Goal: Task Accomplishment & Management: Manage account settings

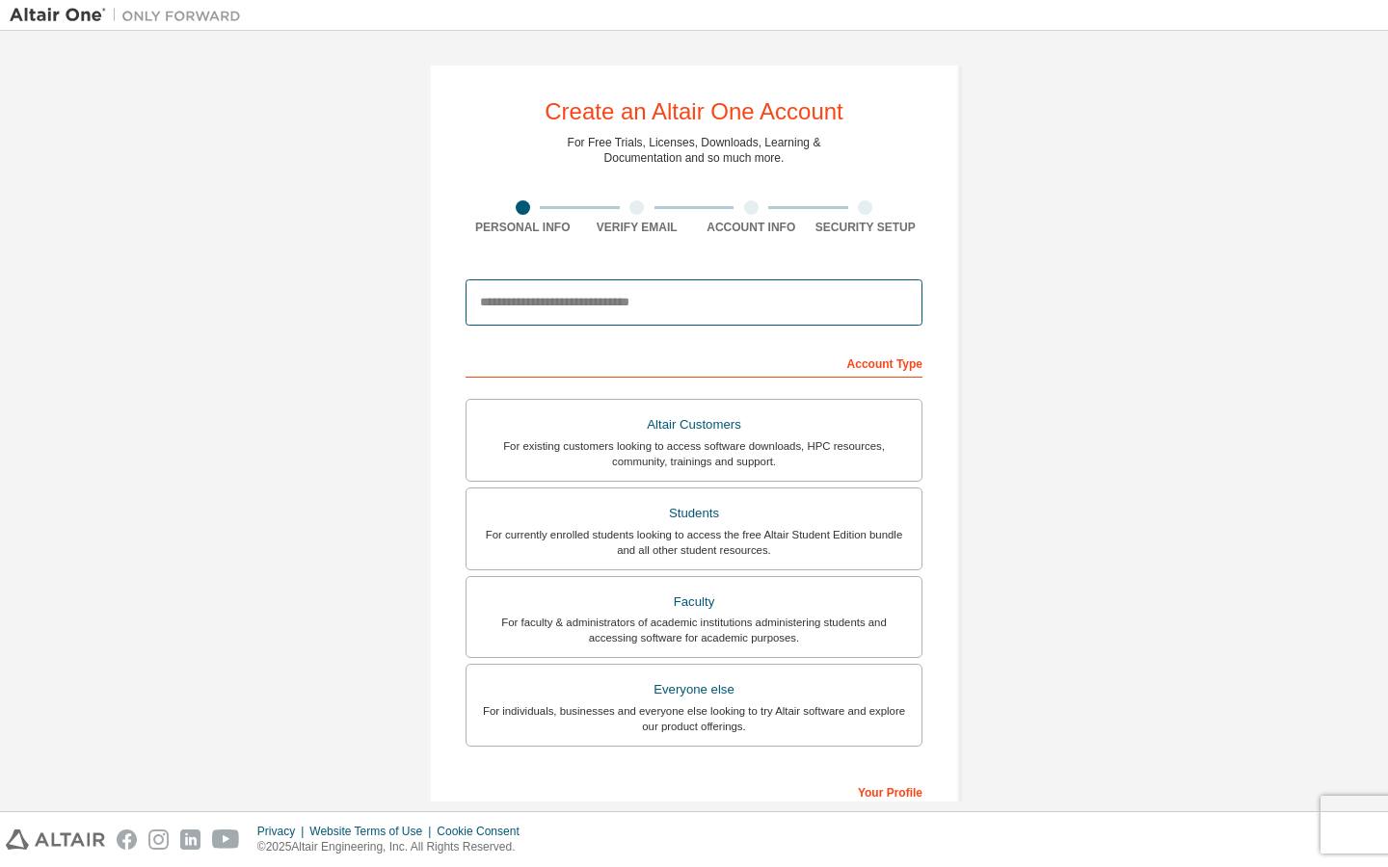
click at [647, 308] on input "email" at bounding box center [693, 302] width 457 height 46
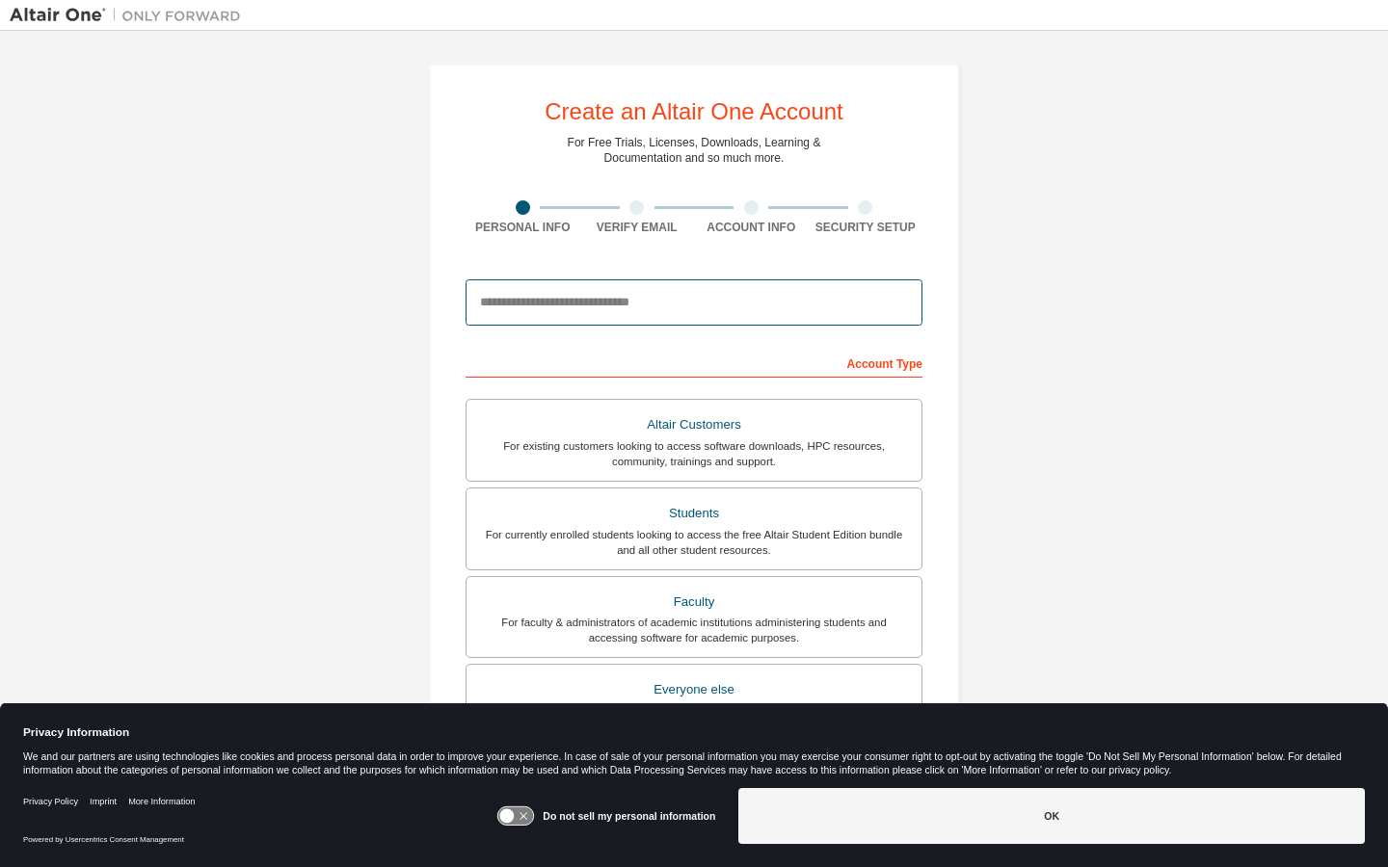
click at [647, 308] on input "email" at bounding box center [693, 302] width 457 height 46
type input "**********"
type input "*******"
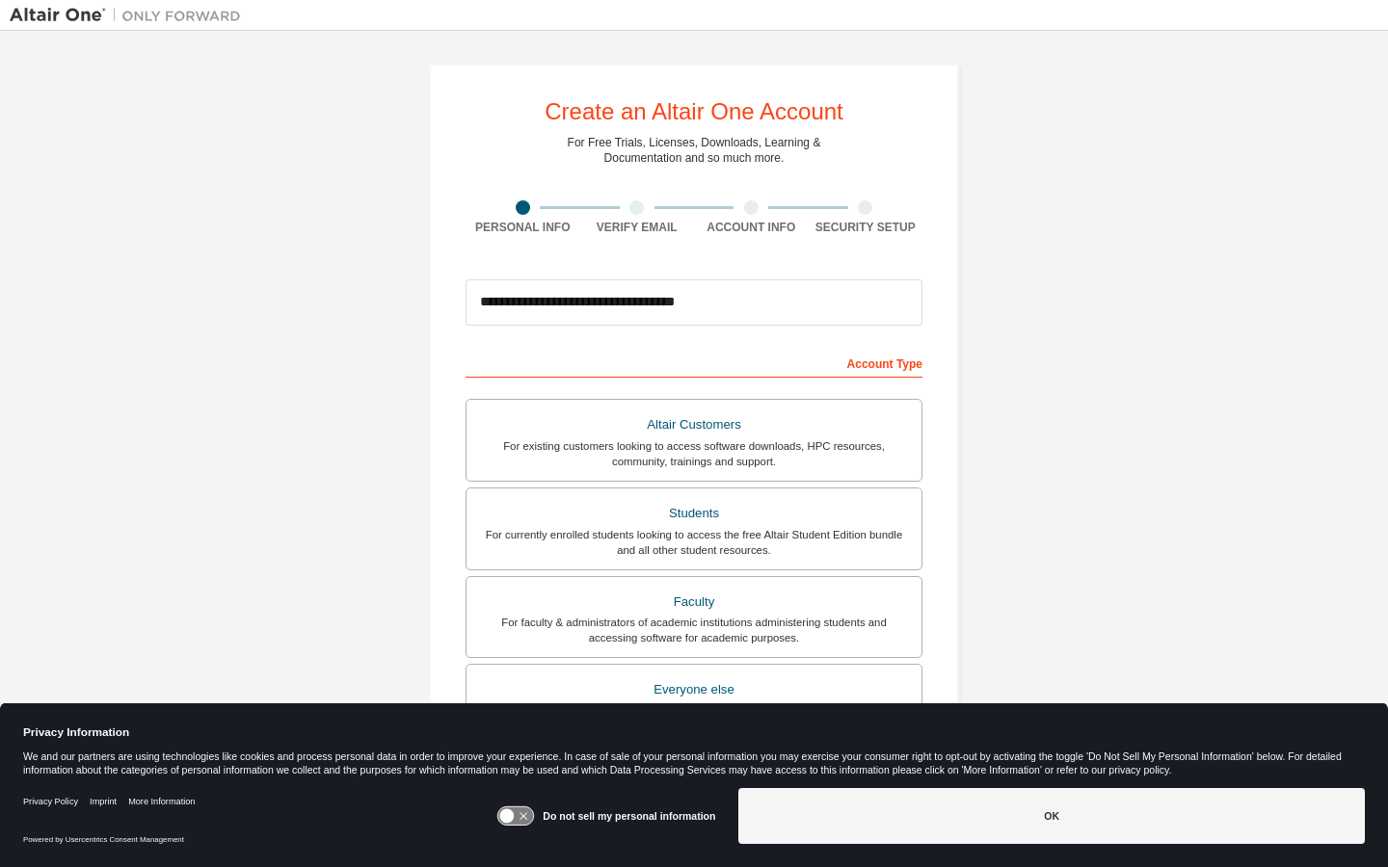
type input "********"
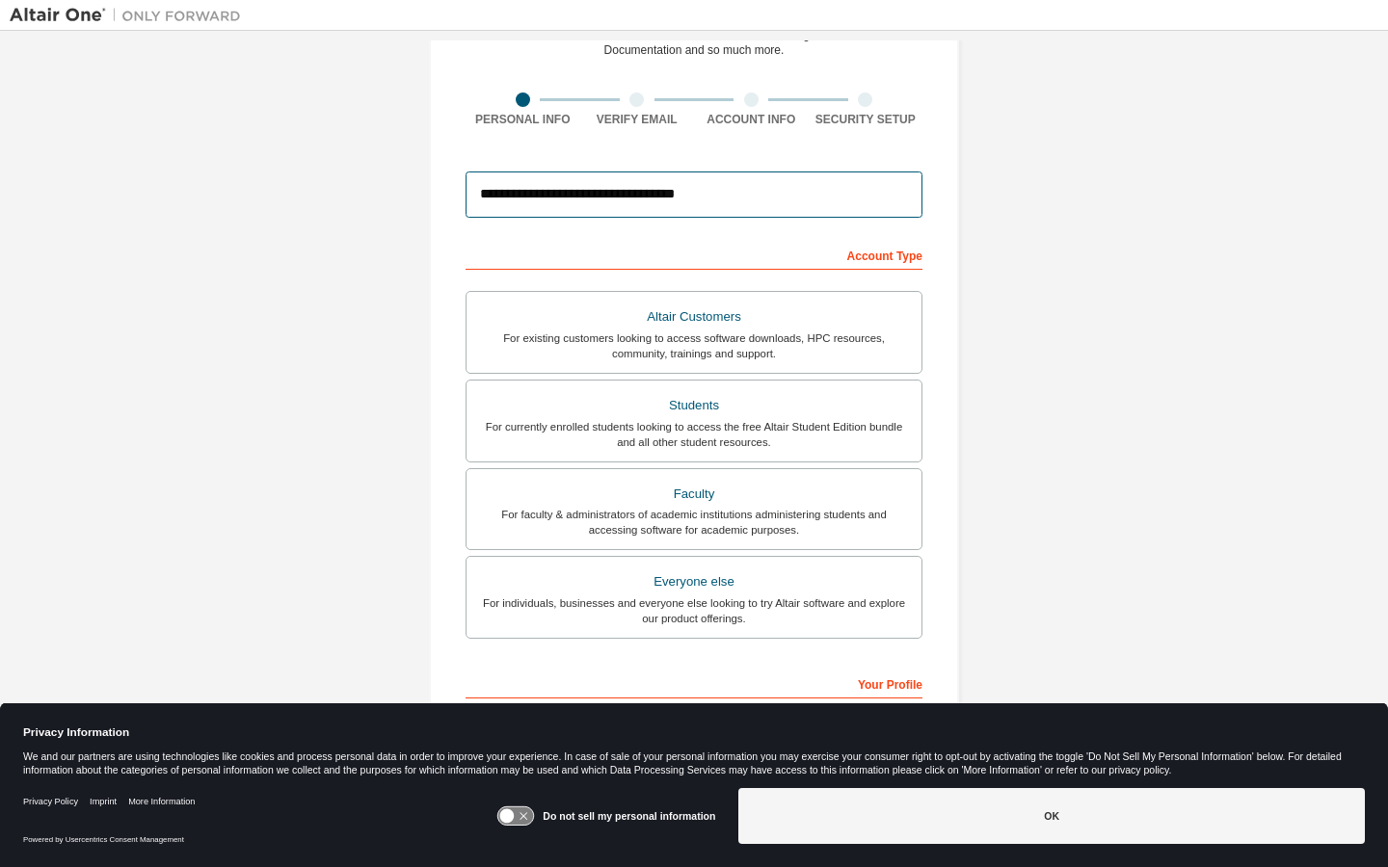
scroll to position [113, 0]
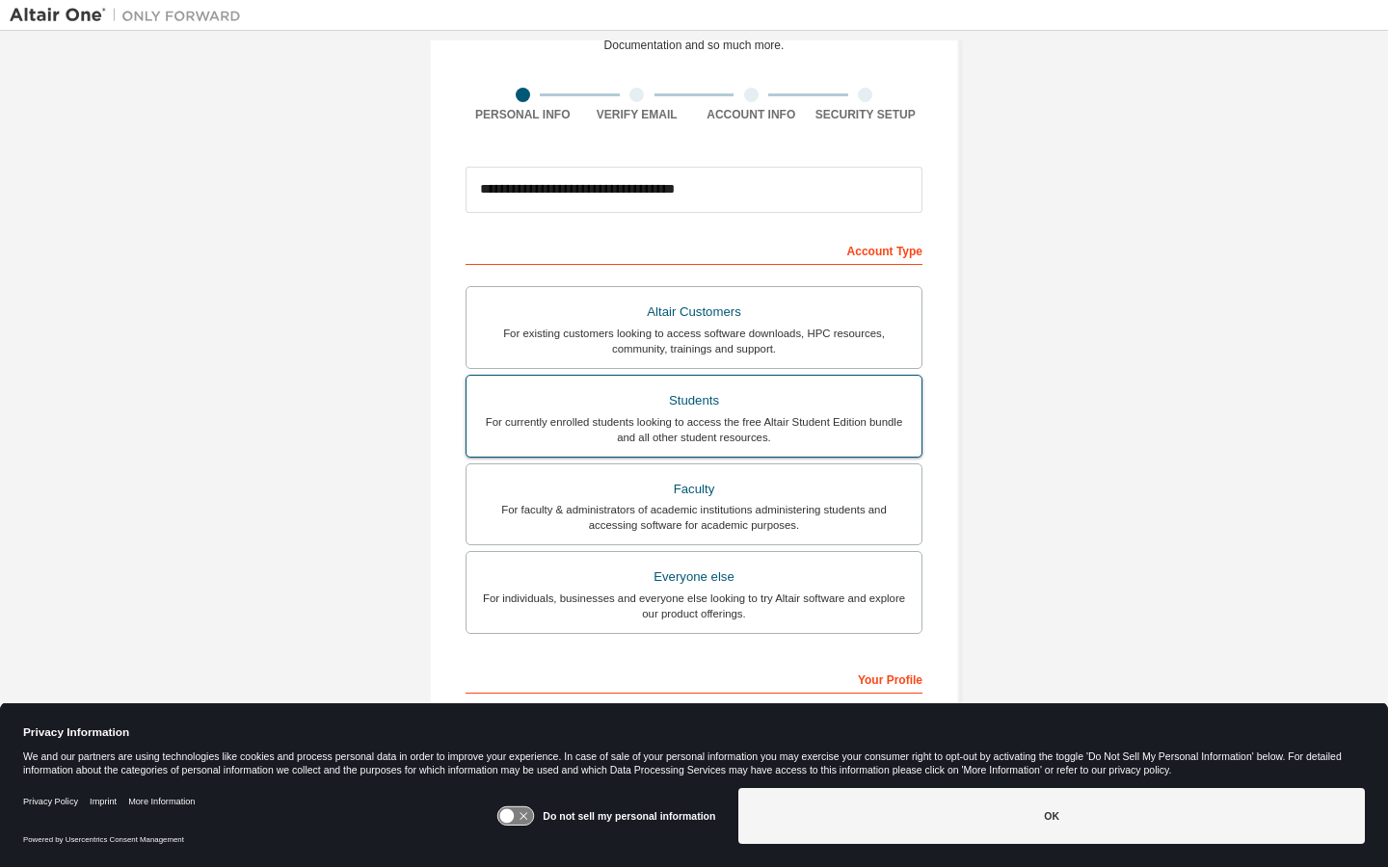
click at [658, 414] on div "For currently enrolled students looking to access the free Altair Student Editi…" at bounding box center [694, 429] width 432 height 31
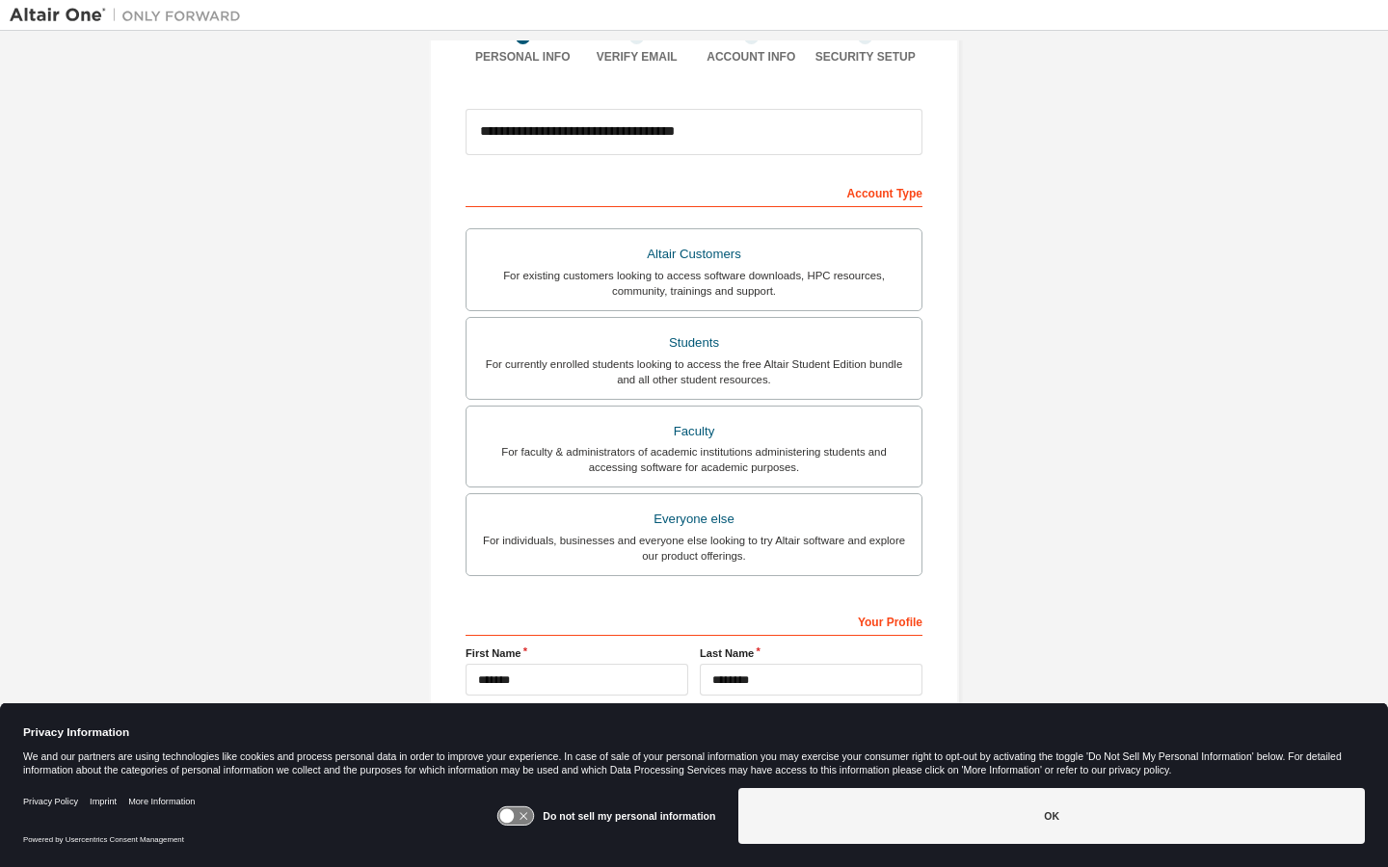
scroll to position [259, 0]
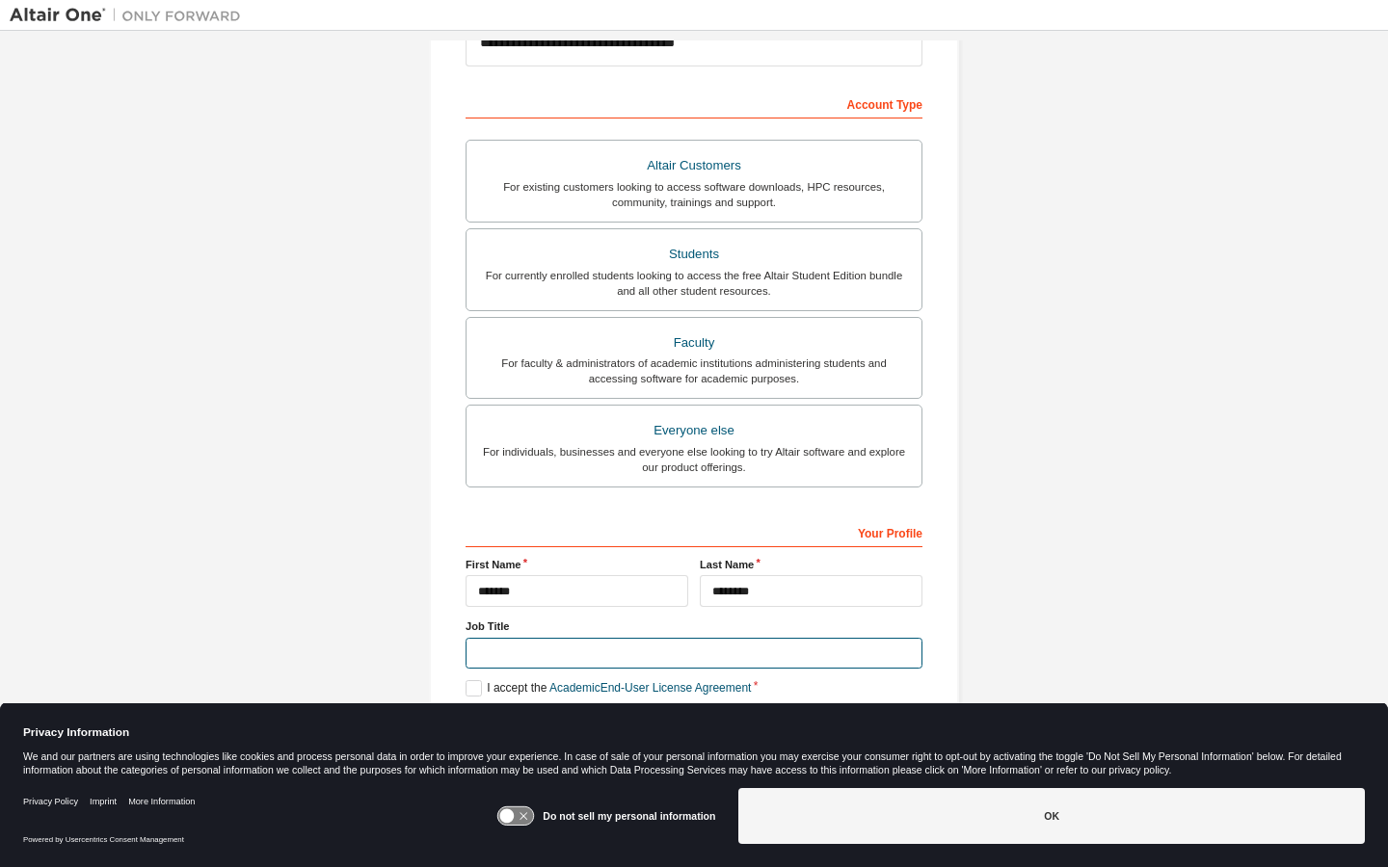
click at [505, 660] on input "text" at bounding box center [693, 654] width 457 height 32
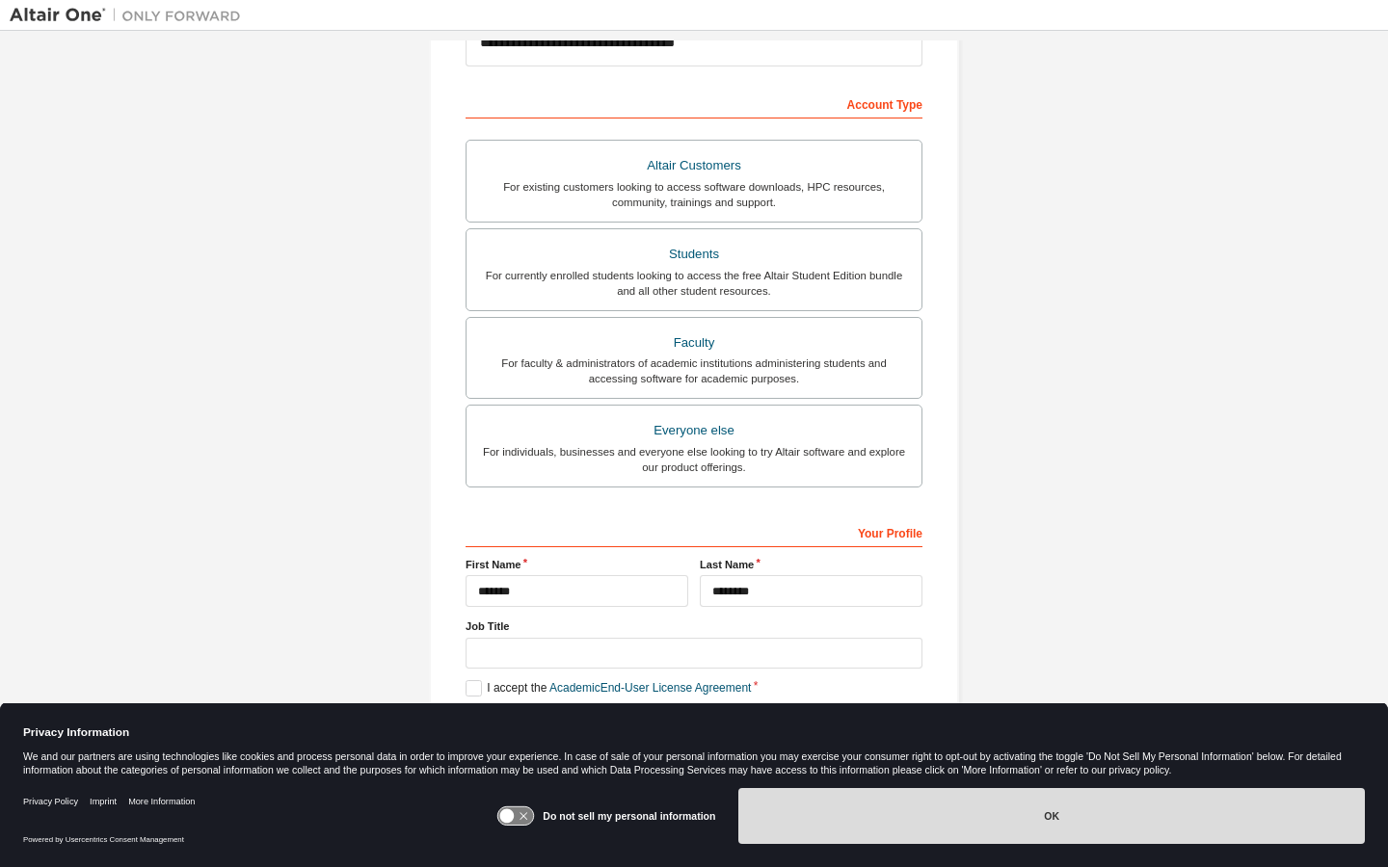
click at [840, 835] on button "OK" at bounding box center [1051, 816] width 626 height 56
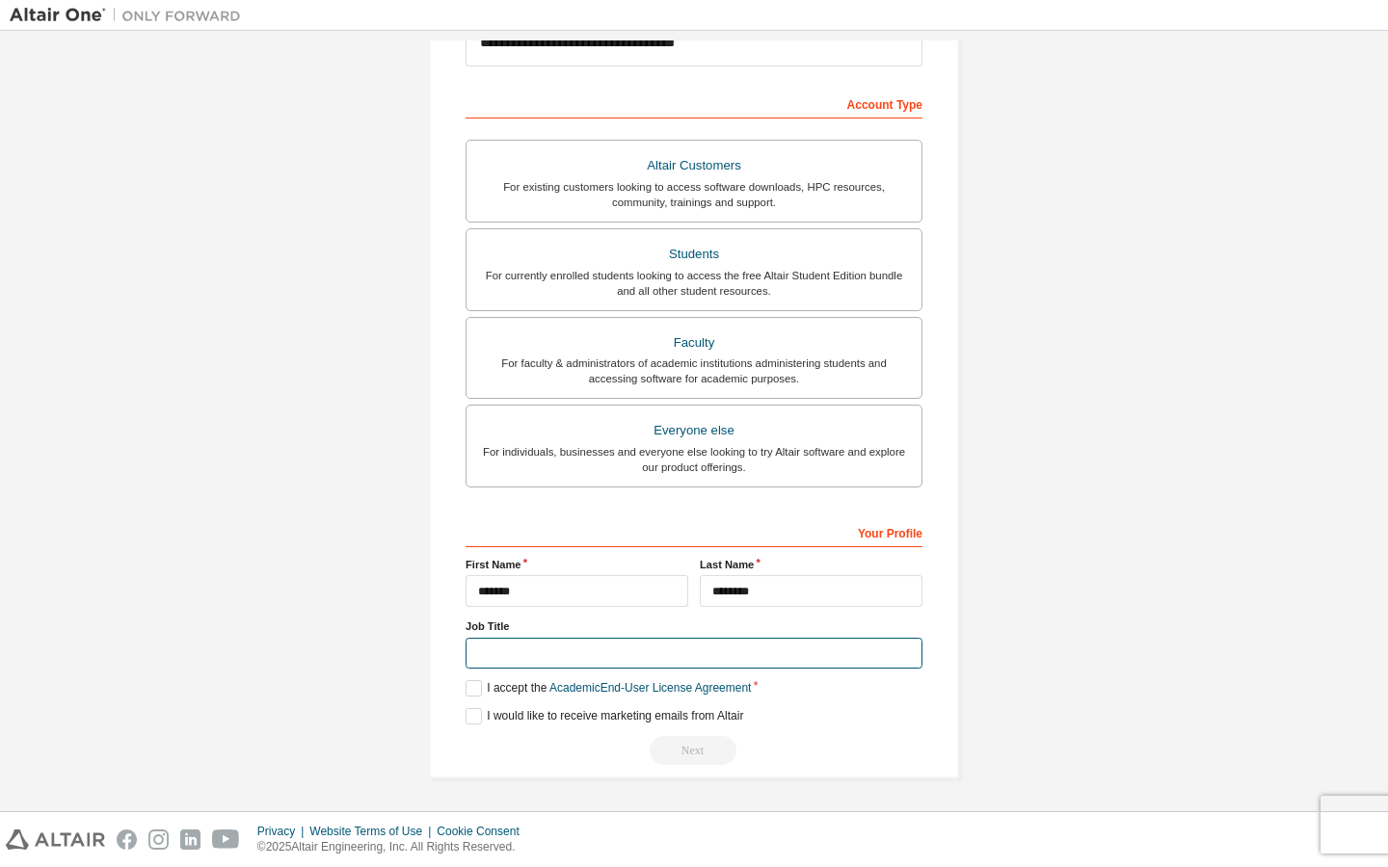
click at [580, 649] on input "text" at bounding box center [693, 654] width 457 height 32
type input "*******"
click at [475, 688] on label "I accept the Academic End-User License Agreement" at bounding box center [607, 688] width 285 height 16
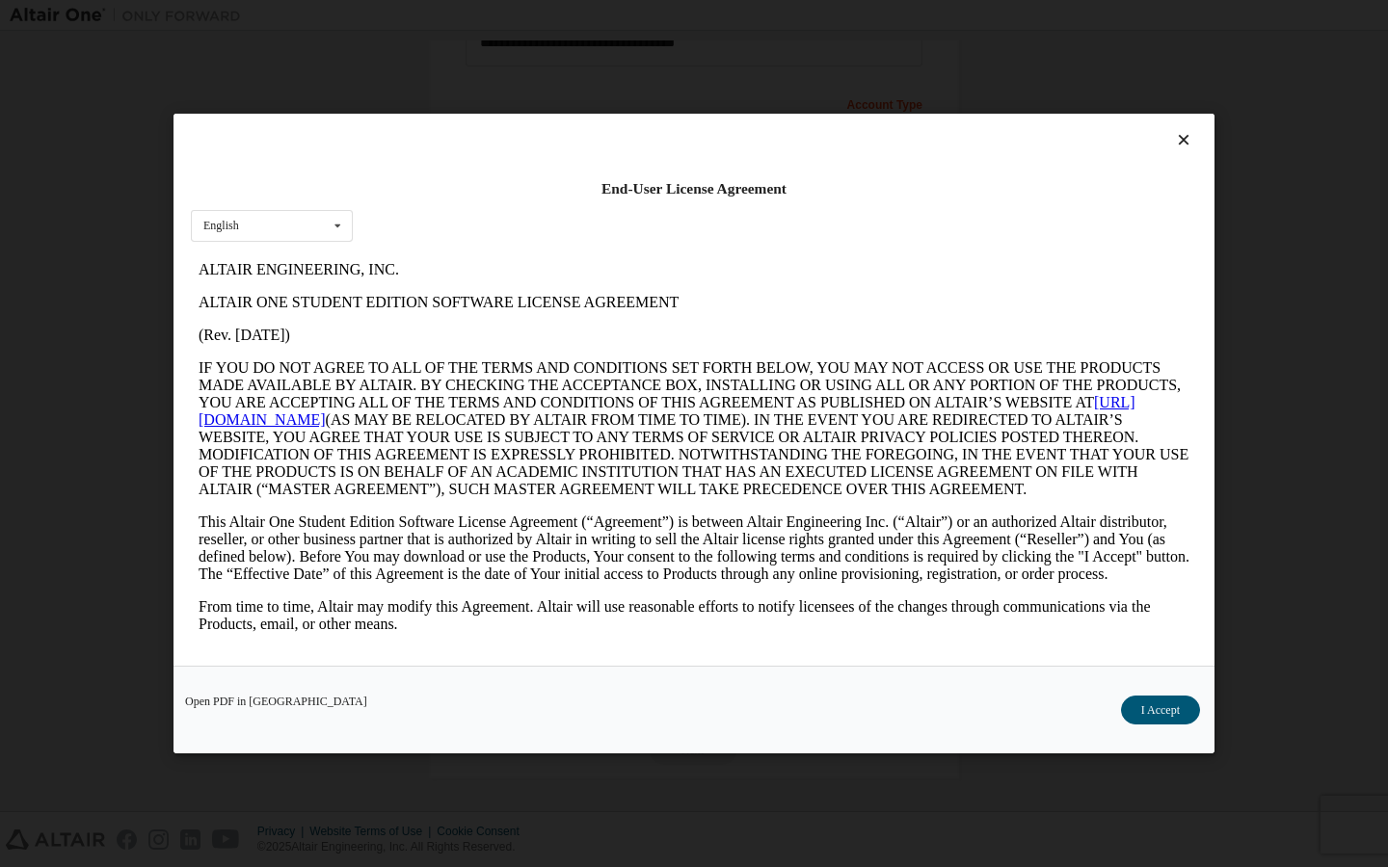
scroll to position [0, 0]
click at [1138, 710] on button "I Accept" at bounding box center [1160, 710] width 79 height 29
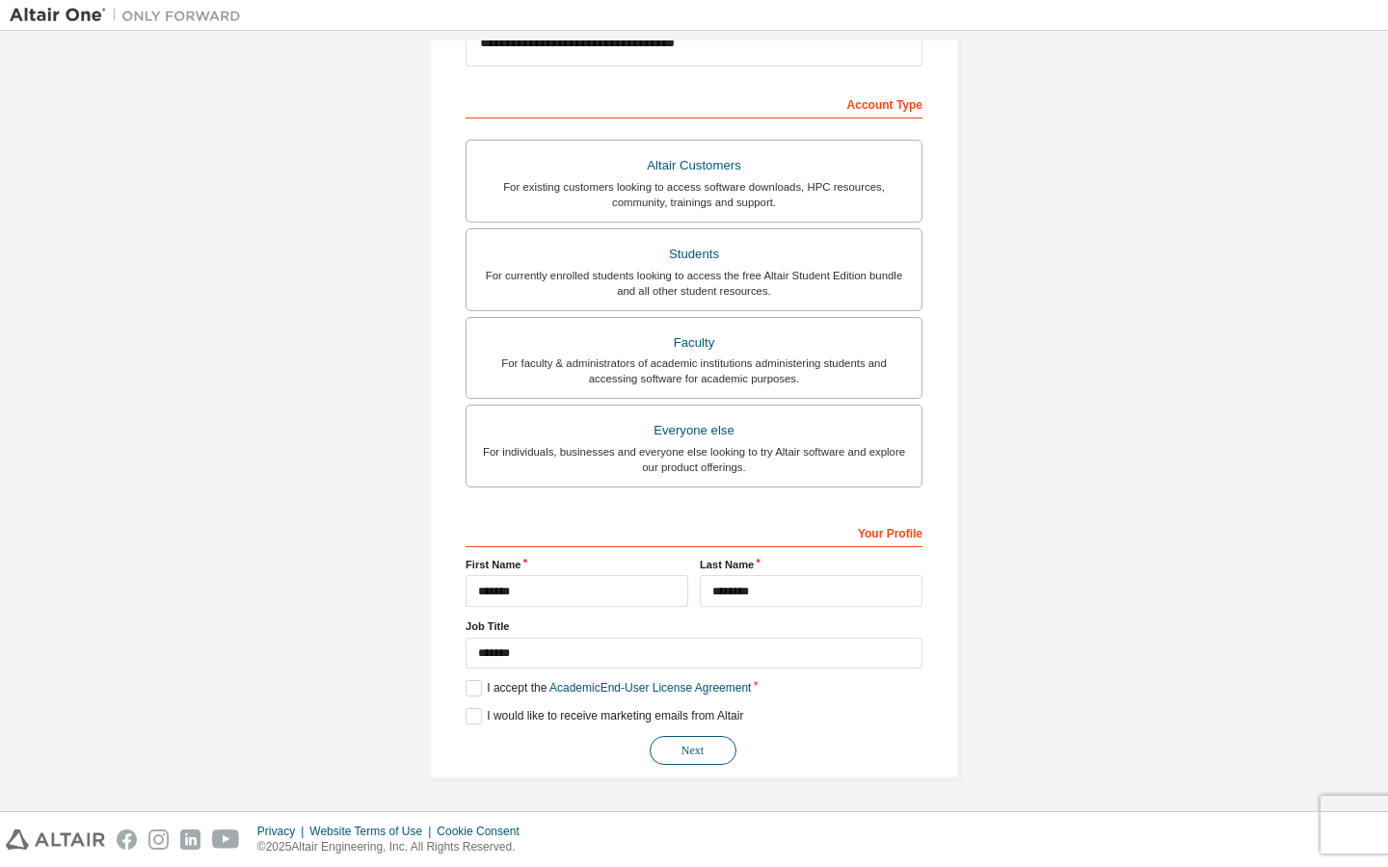
click at [688, 753] on button "Next" at bounding box center [692, 750] width 87 height 29
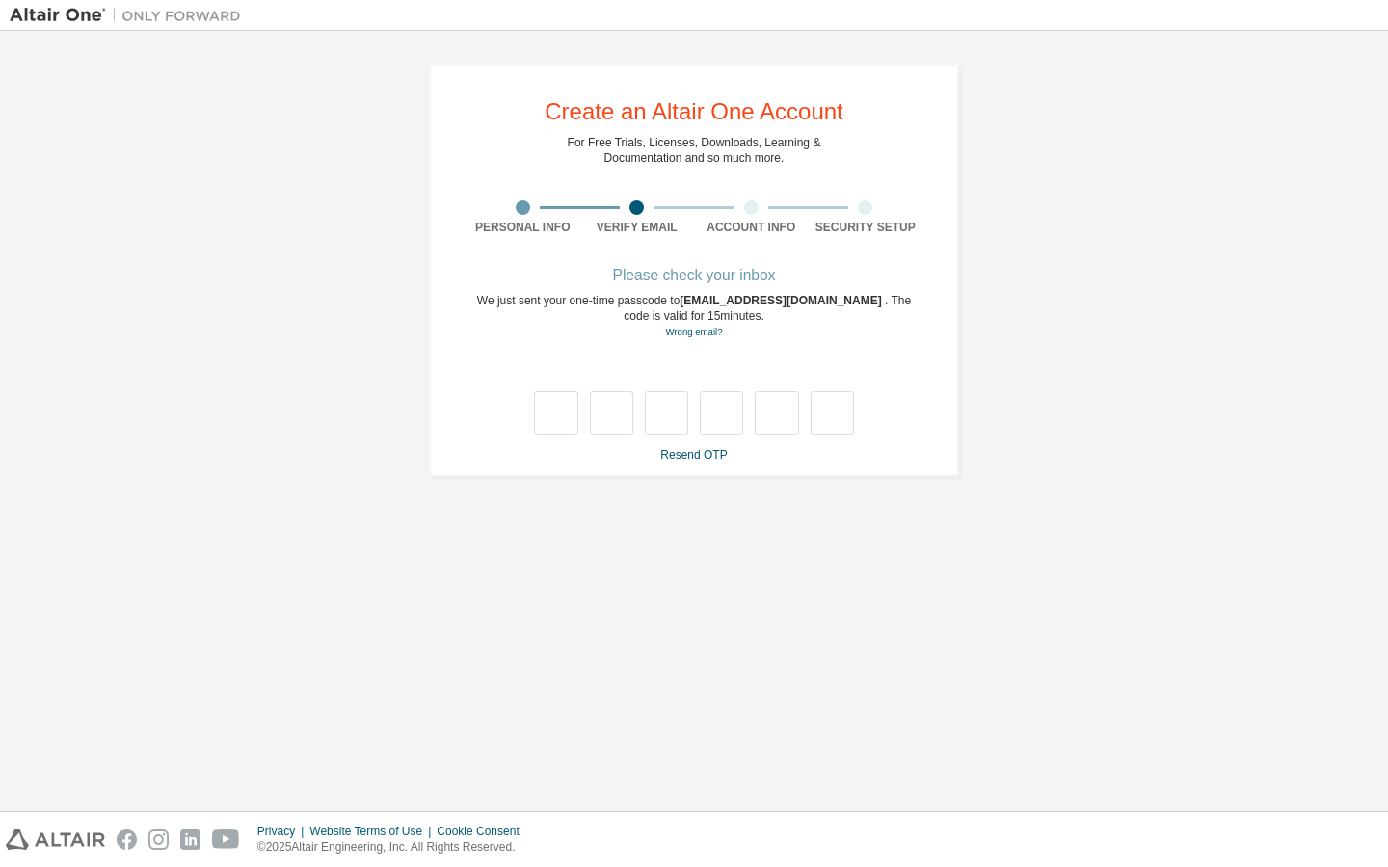
type input "*"
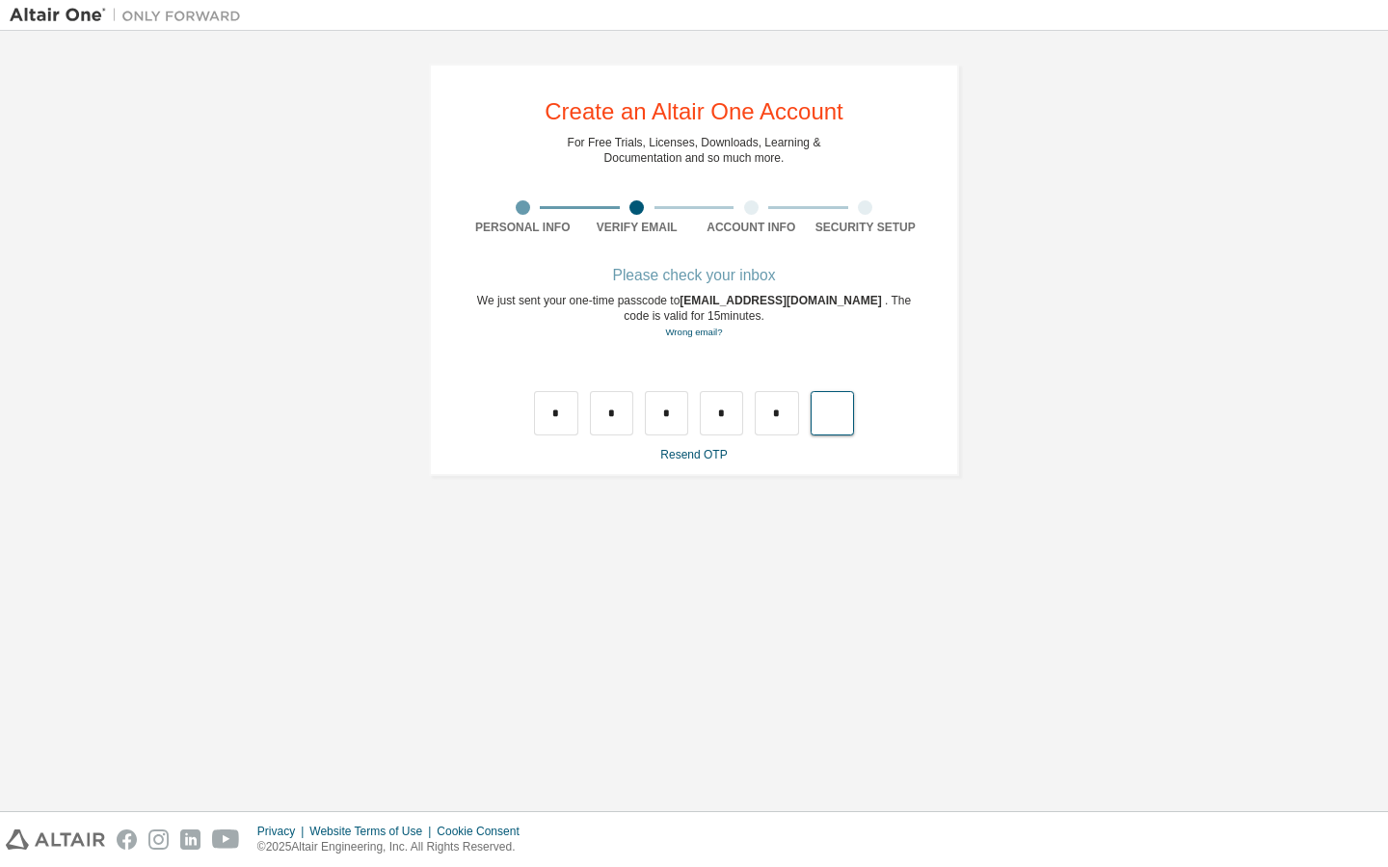
type input "*"
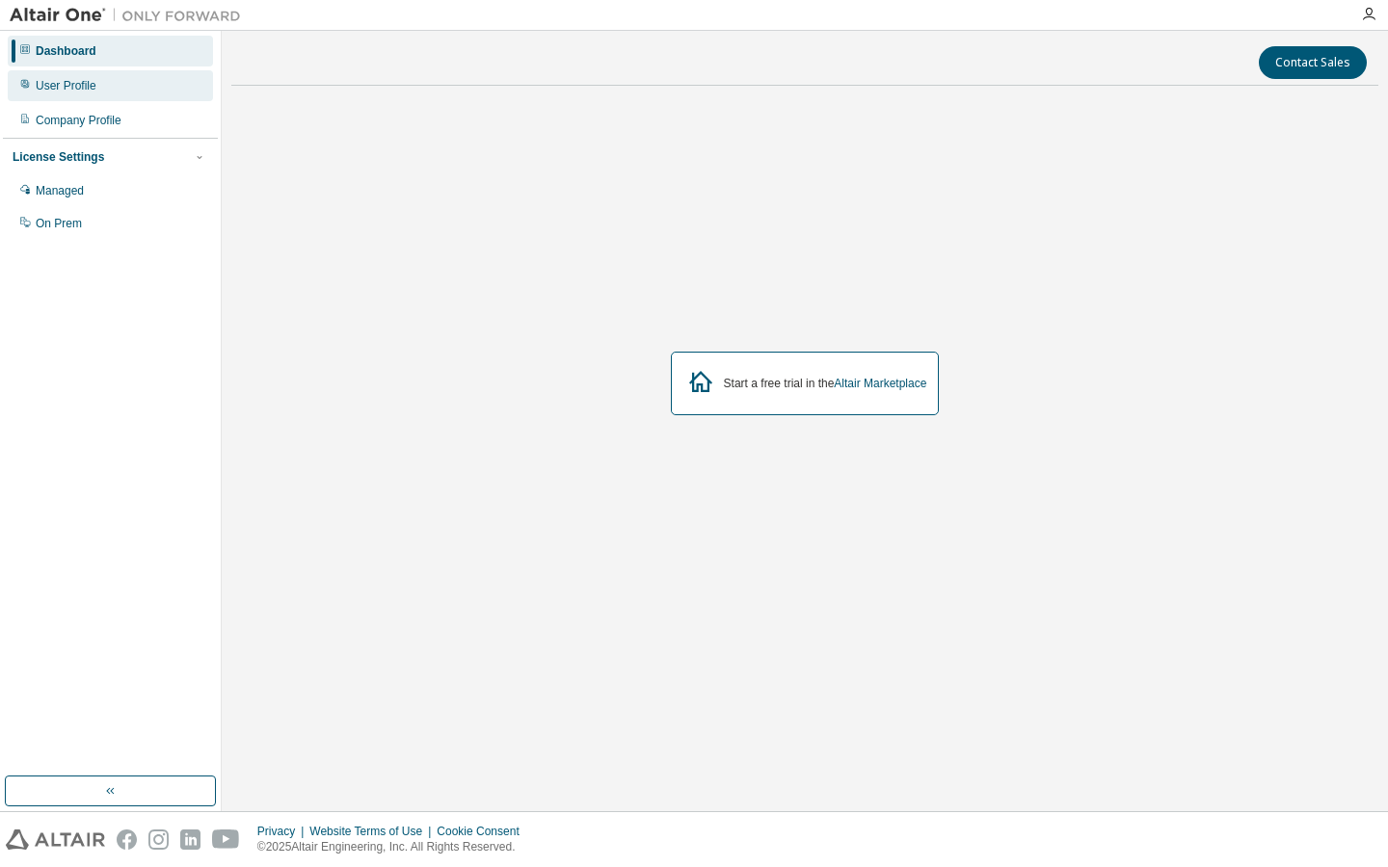
click at [69, 93] on div "User Profile" at bounding box center [110, 85] width 205 height 31
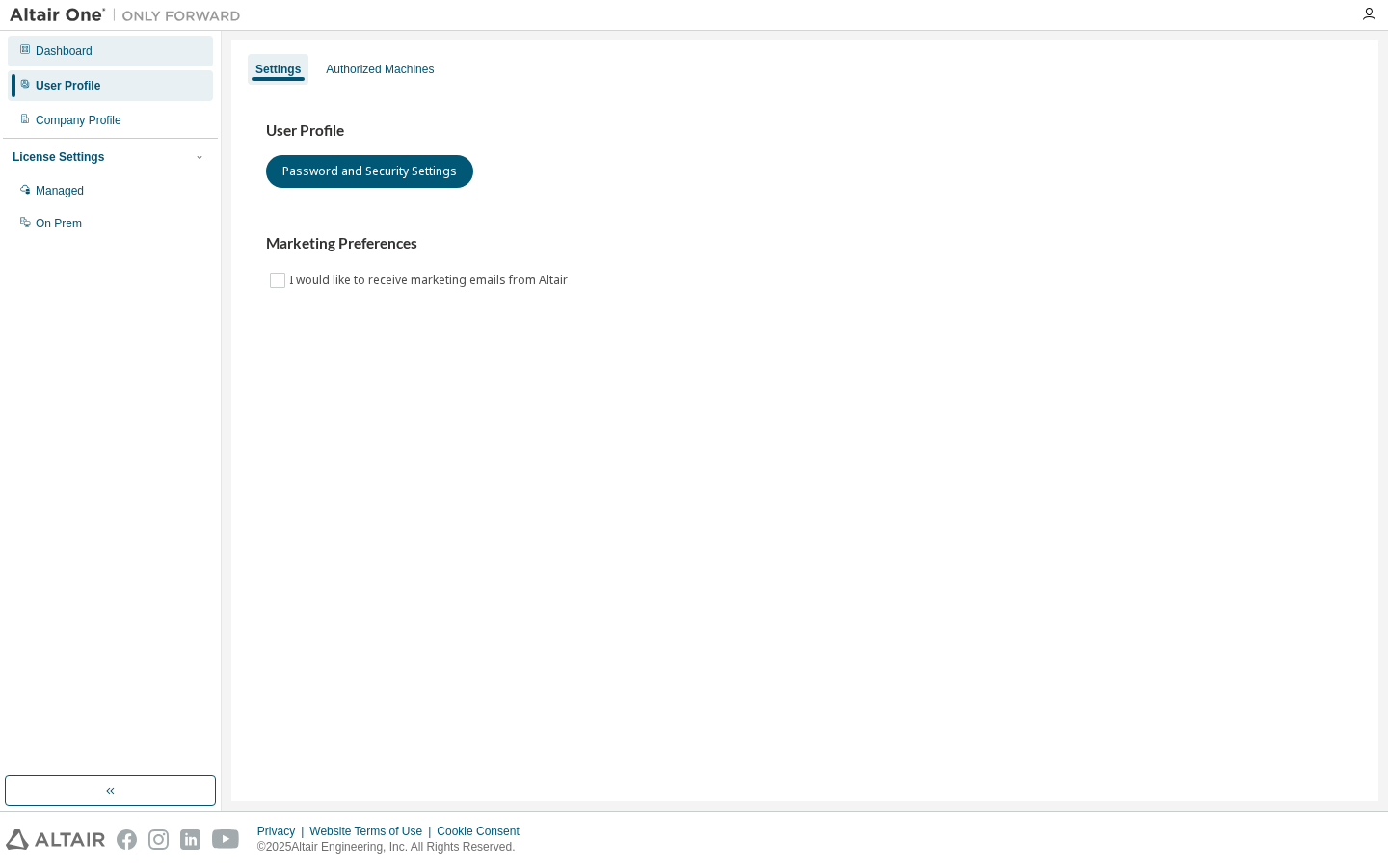
click at [67, 60] on div "Dashboard" at bounding box center [110, 51] width 205 height 31
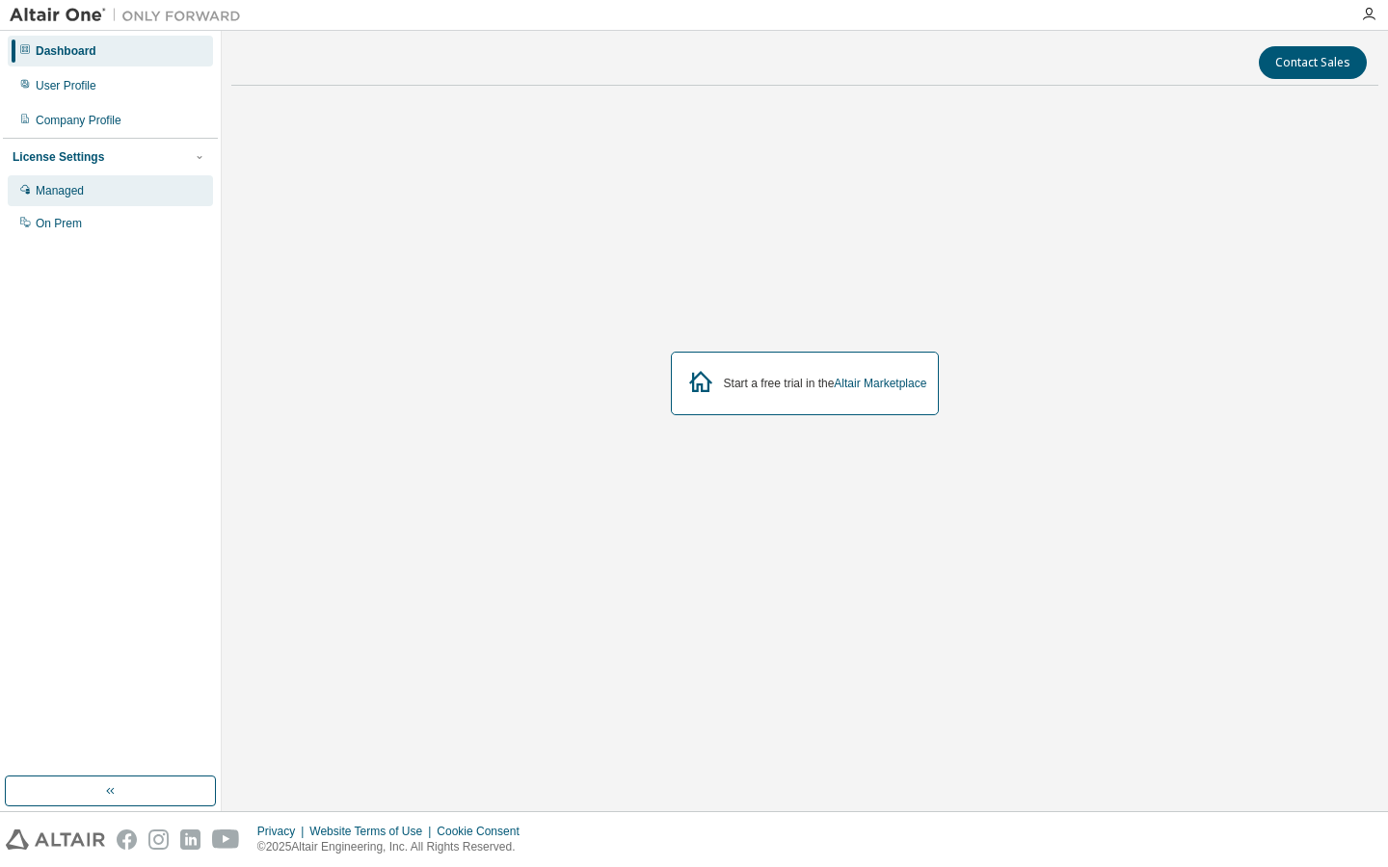
click at [83, 181] on div "Managed" at bounding box center [110, 190] width 205 height 31
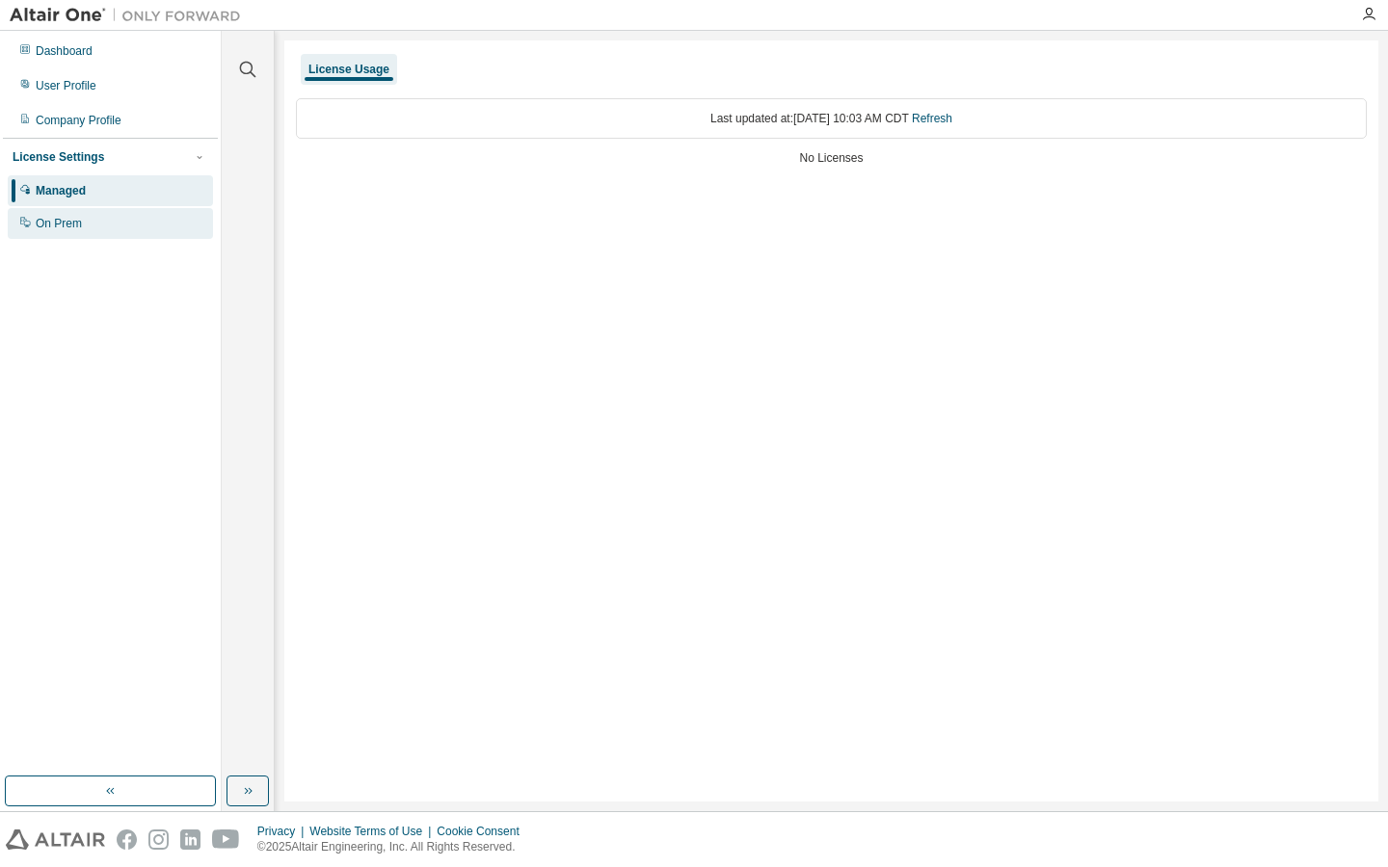
click at [74, 232] on div "On Prem" at bounding box center [110, 223] width 205 height 31
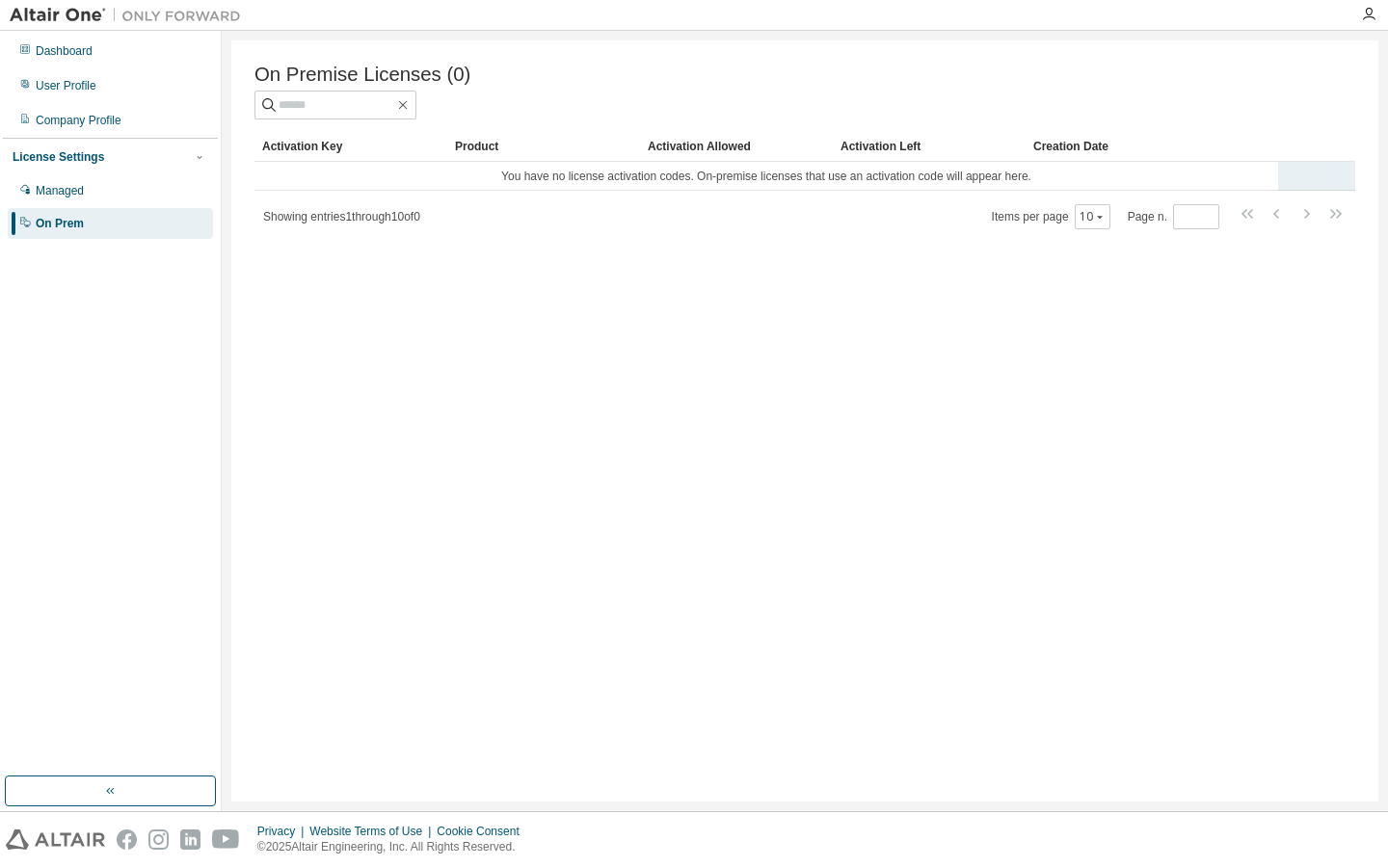
click at [948, 183] on td "You have no license activation codes. On-premise licenses that use an activatio…" at bounding box center [765, 176] width 1023 height 29
click at [1299, 182] on tr "You have no license activation codes. On-premise licenses that use an activatio…" at bounding box center [804, 176] width 1100 height 29
click at [67, 64] on div "Dashboard" at bounding box center [110, 51] width 205 height 31
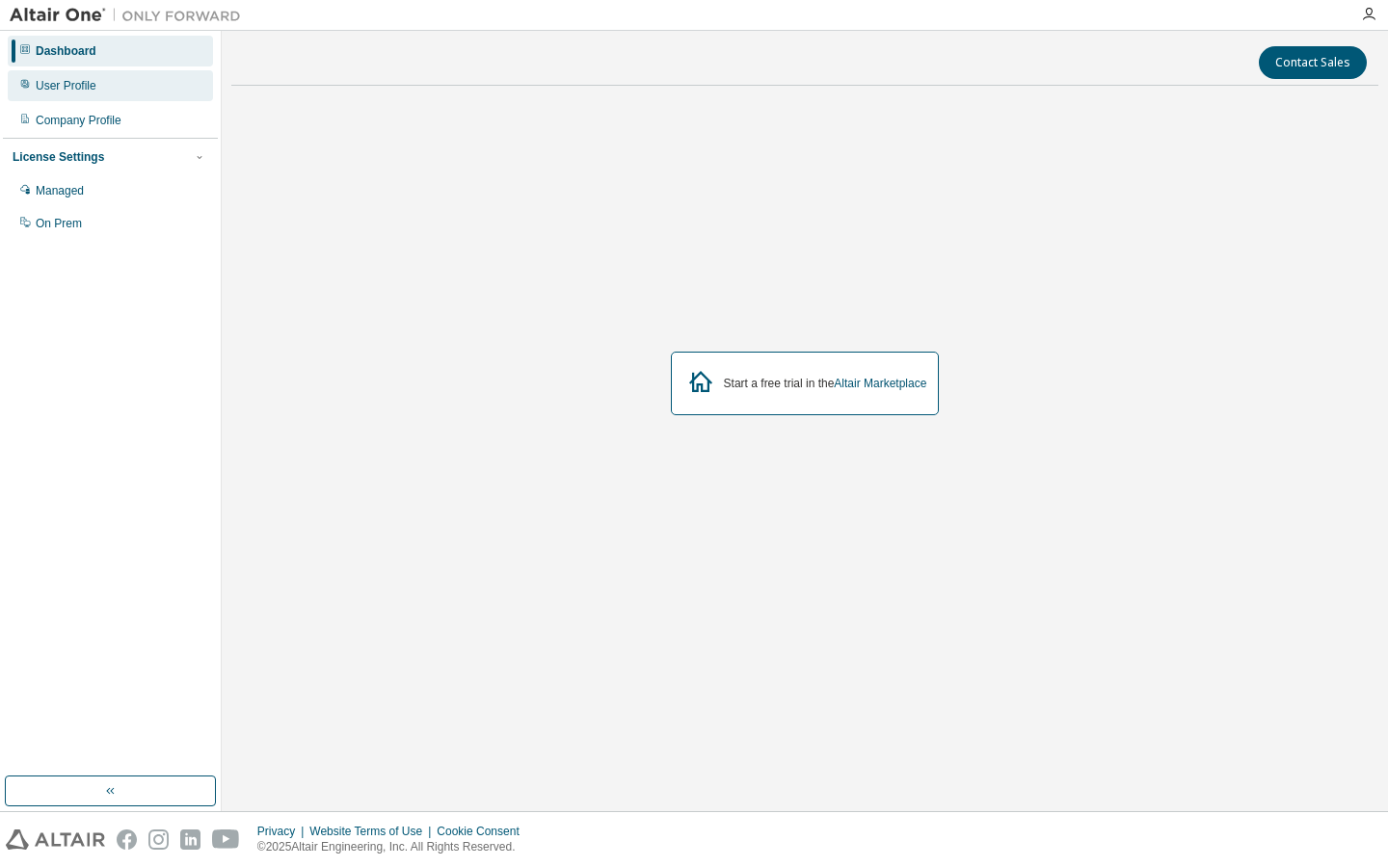
click at [74, 83] on div "User Profile" at bounding box center [66, 85] width 61 height 15
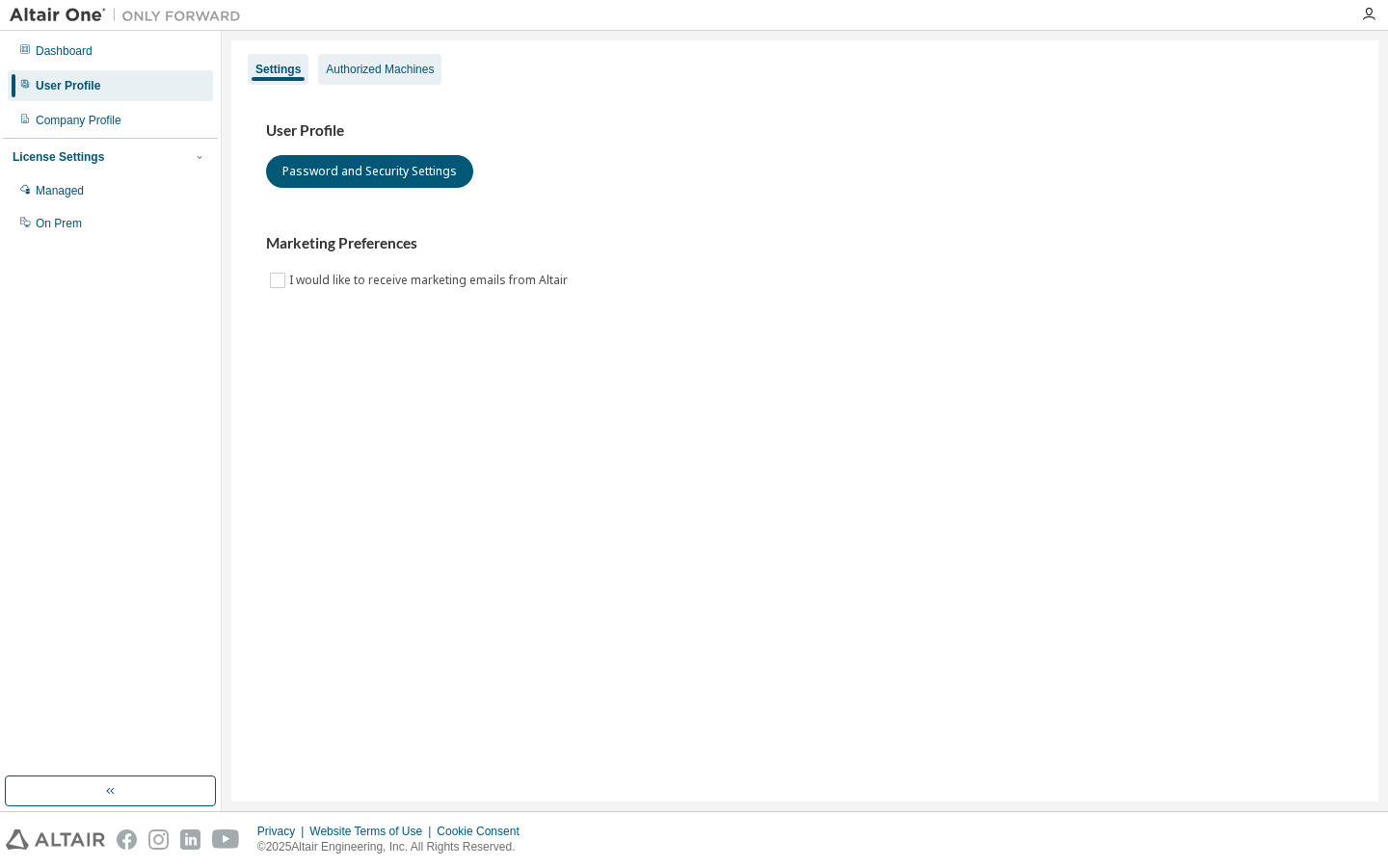
click at [385, 64] on div "Authorized Machines" at bounding box center [380, 69] width 108 height 15
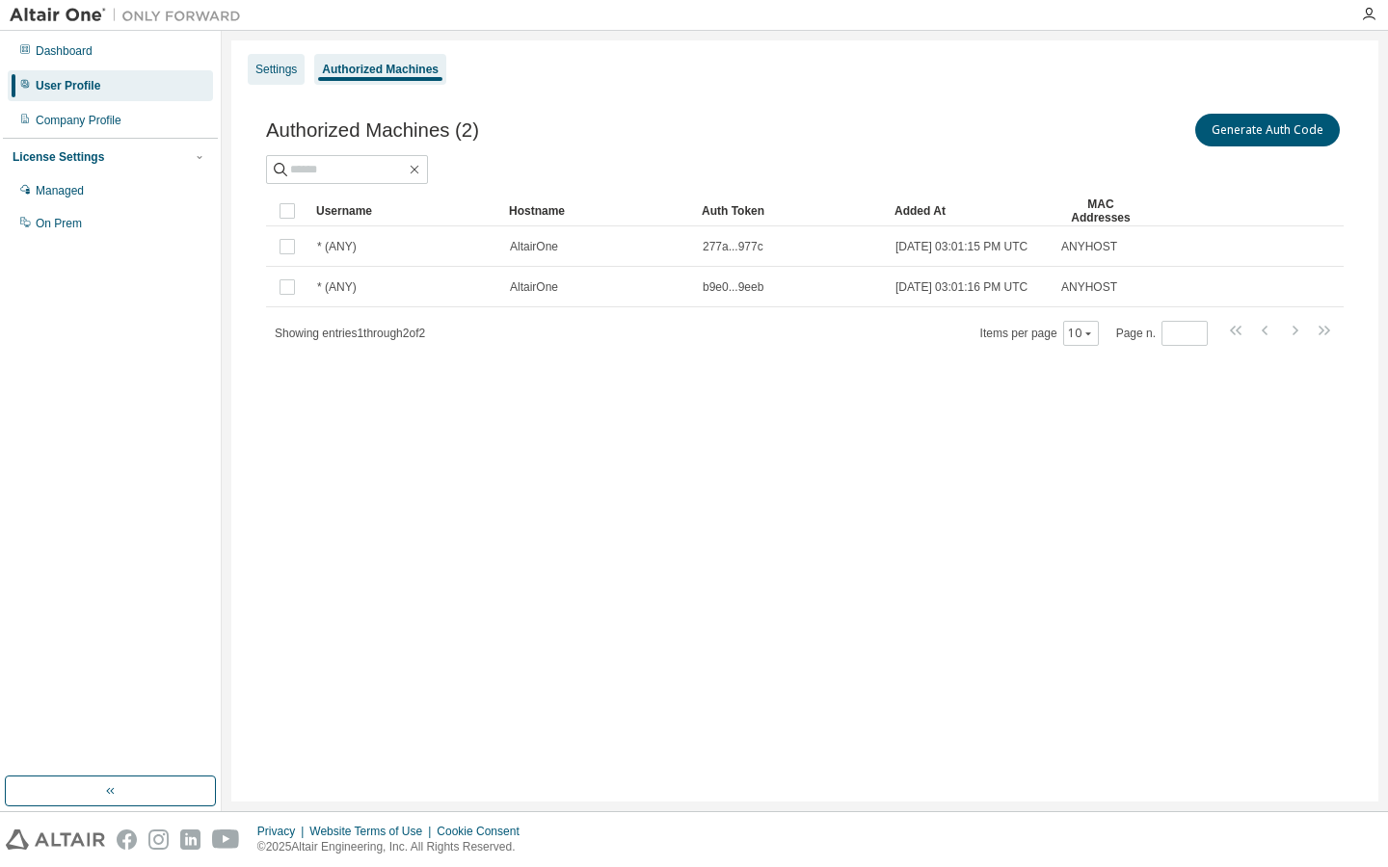
click at [272, 70] on div "Settings" at bounding box center [275, 69] width 41 height 15
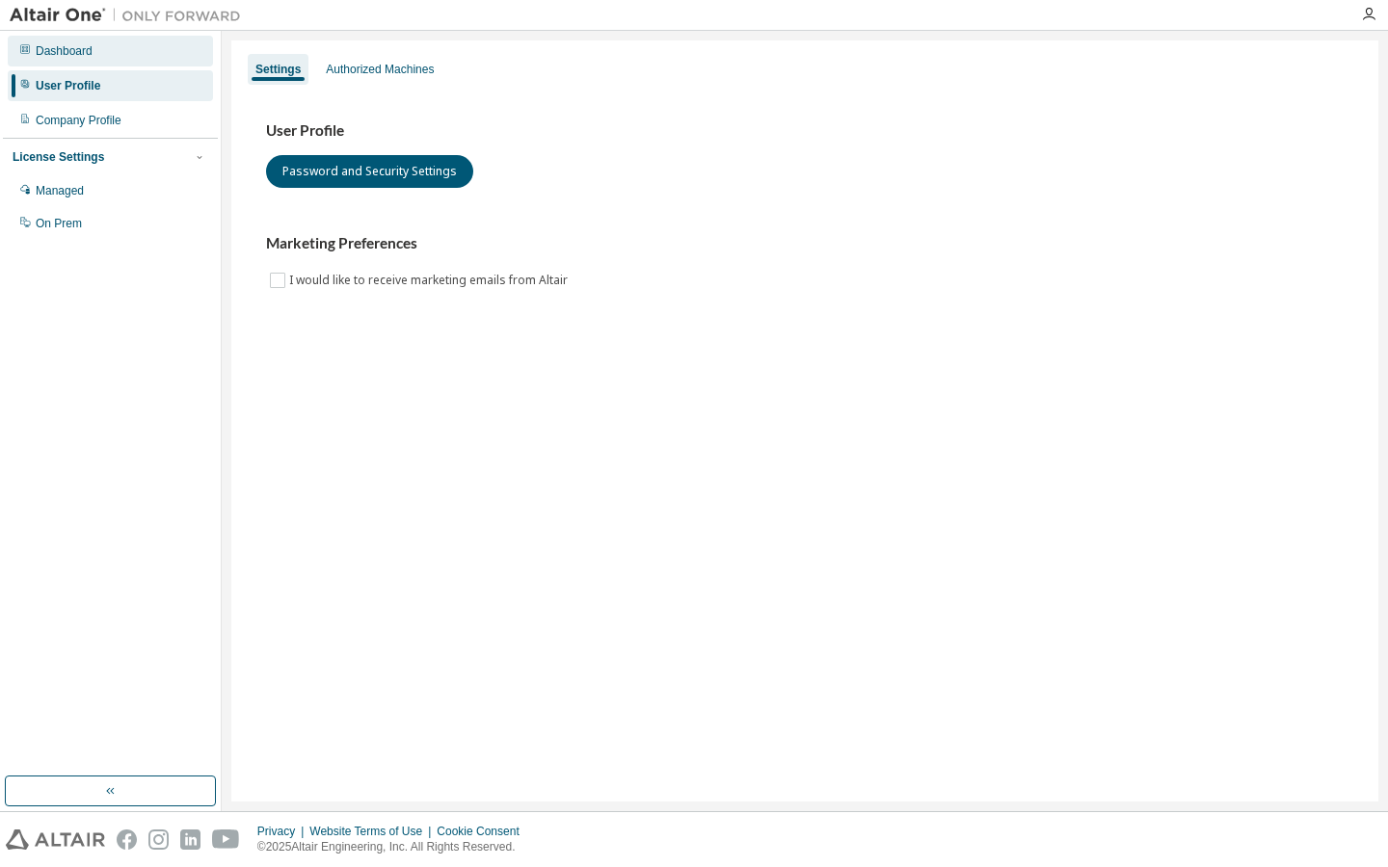
click at [79, 57] on div "Dashboard" at bounding box center [64, 50] width 57 height 15
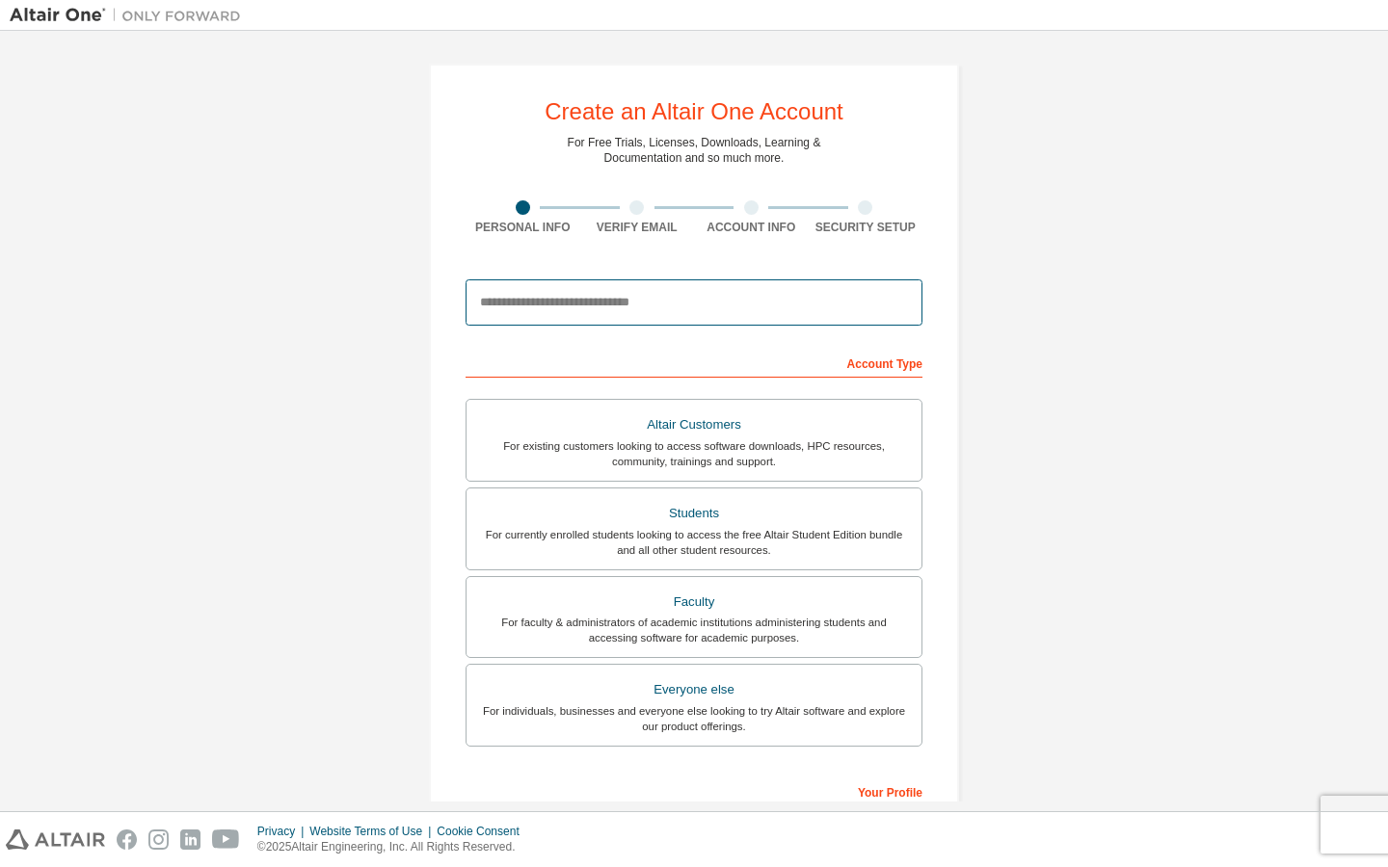
click at [574, 304] on input "email" at bounding box center [693, 302] width 457 height 46
type input "**********"
type input "*******"
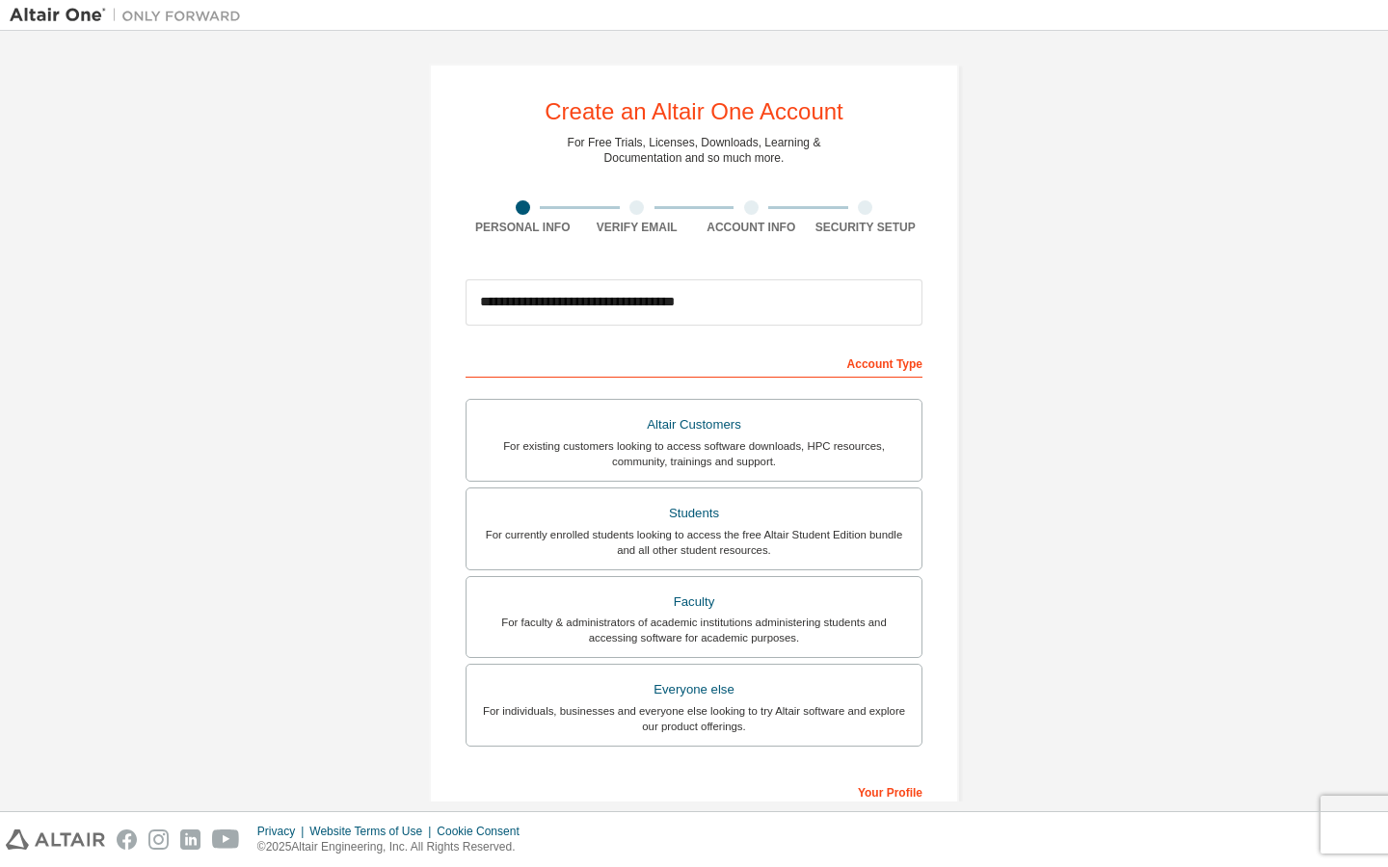
type input "********"
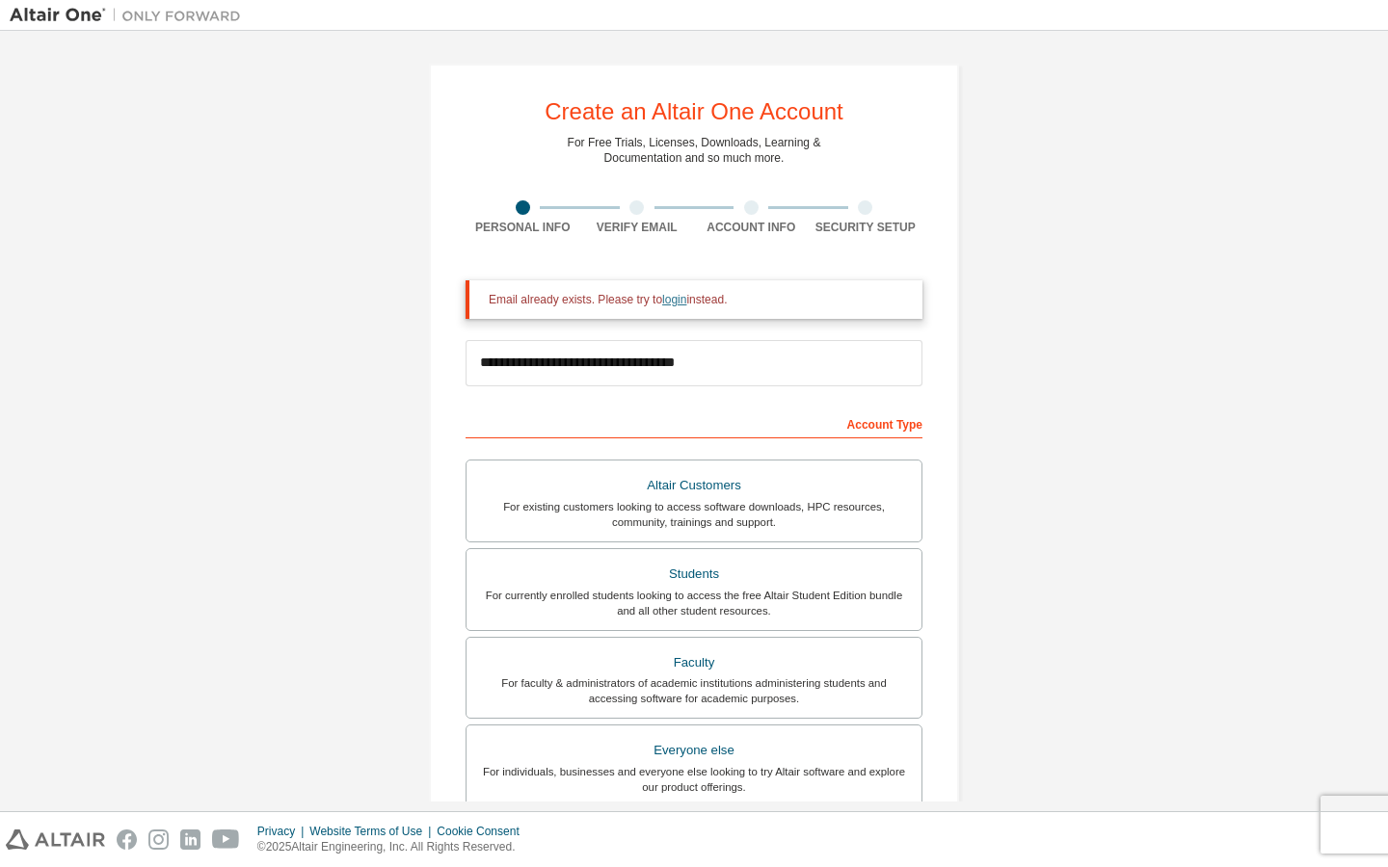
click at [681, 295] on link "login" at bounding box center [674, 299] width 24 height 13
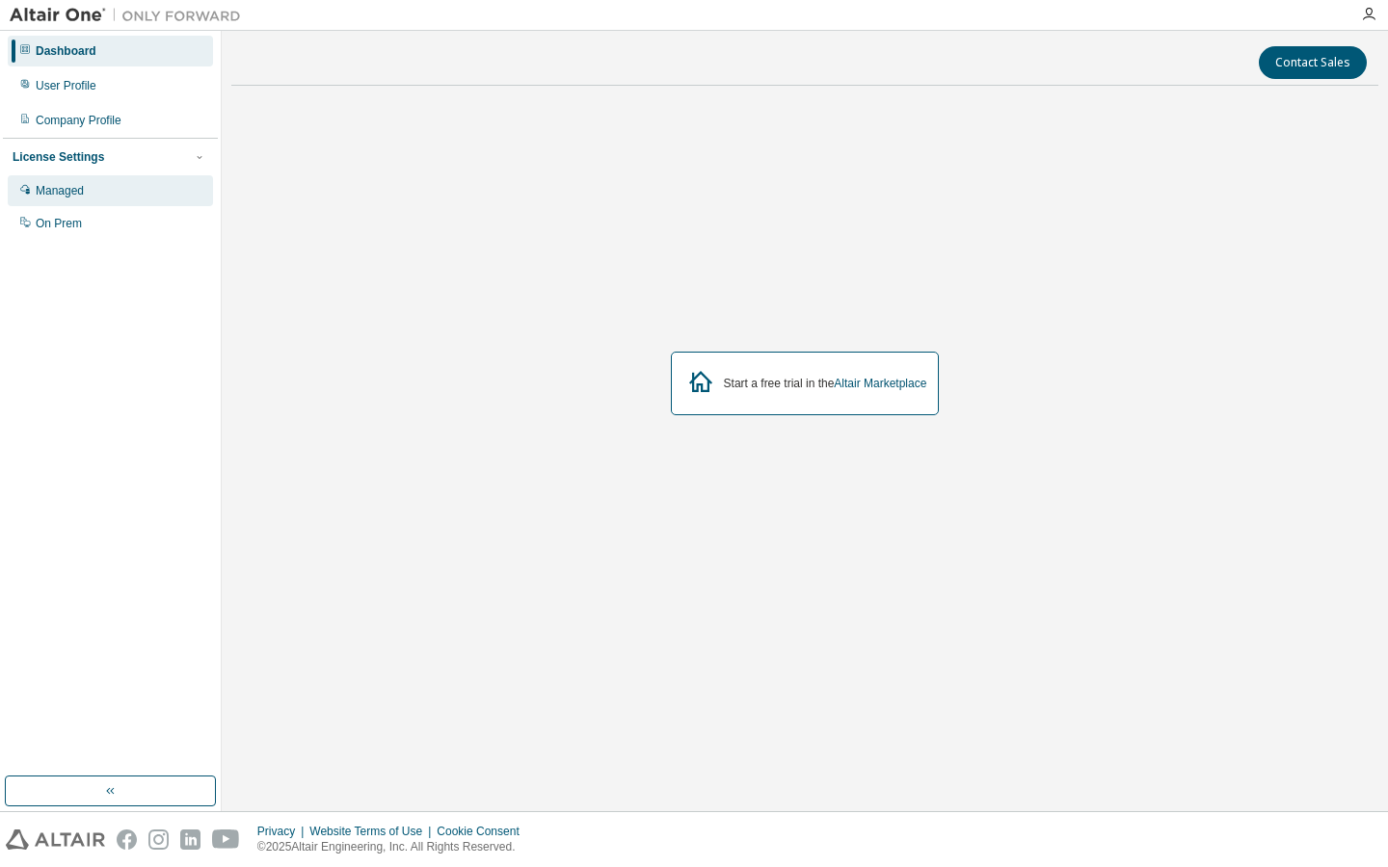
click at [188, 193] on div "Managed" at bounding box center [110, 190] width 205 height 31
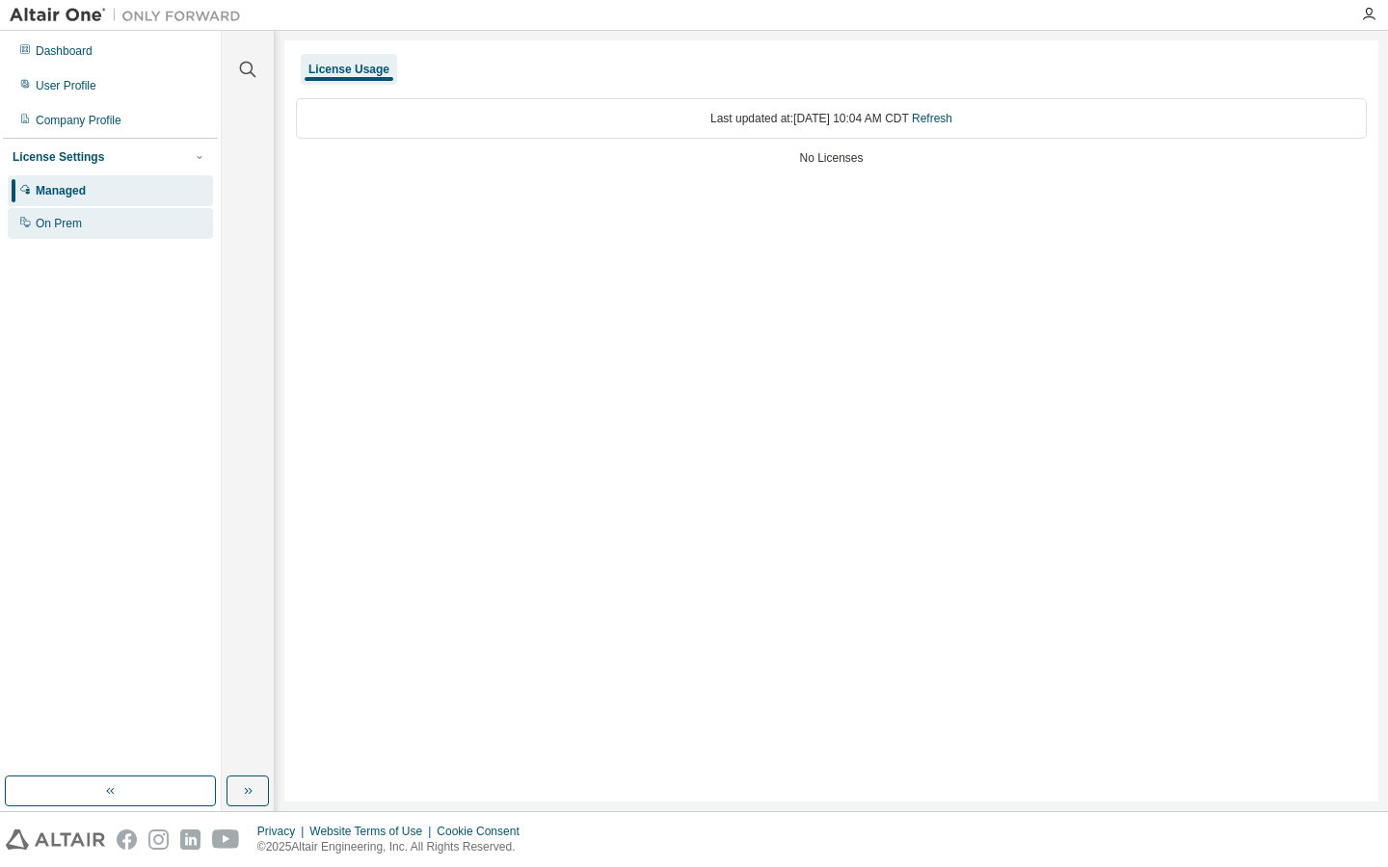
click at [130, 238] on div "On Prem" at bounding box center [110, 223] width 205 height 31
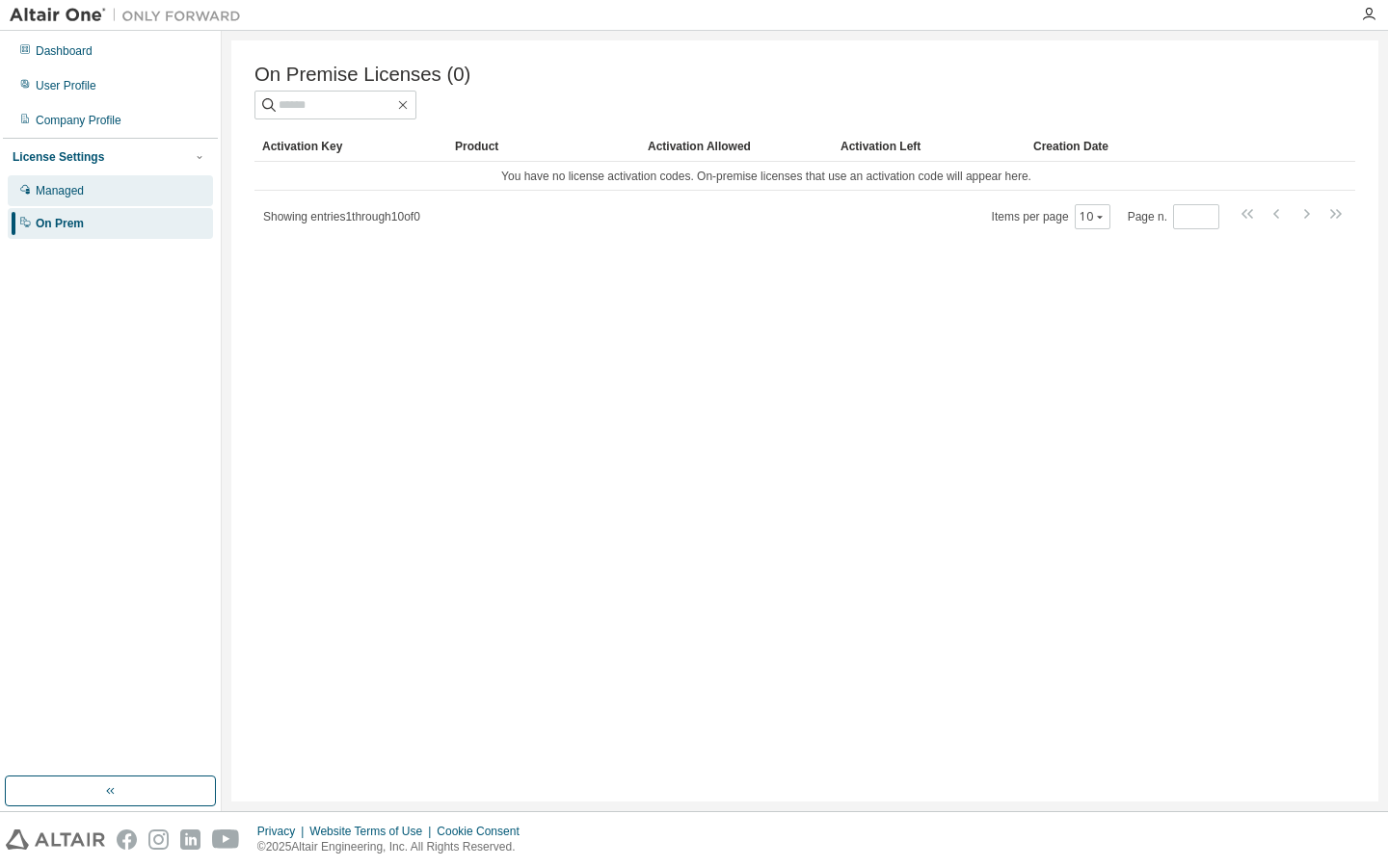
click at [135, 199] on div "Managed" at bounding box center [110, 190] width 205 height 31
